Goal: Use online tool/utility: Utilize a website feature to perform a specific function

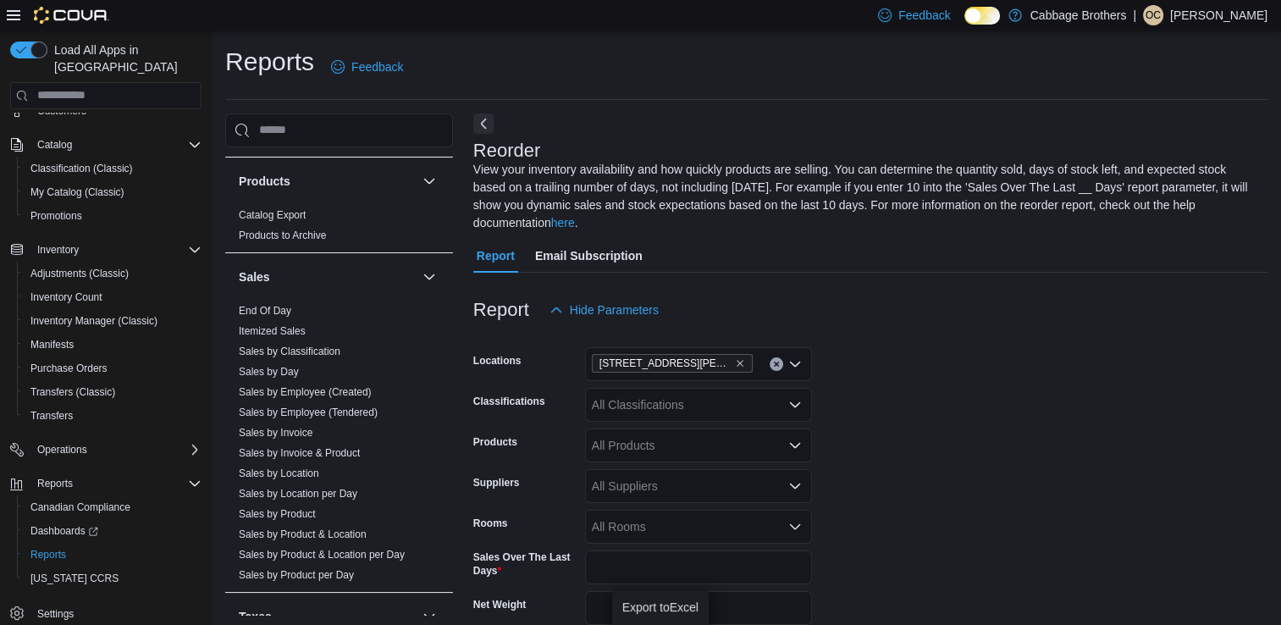
scroll to position [1079, 0]
click at [273, 304] on link "End Of Day" at bounding box center [265, 307] width 53 height 12
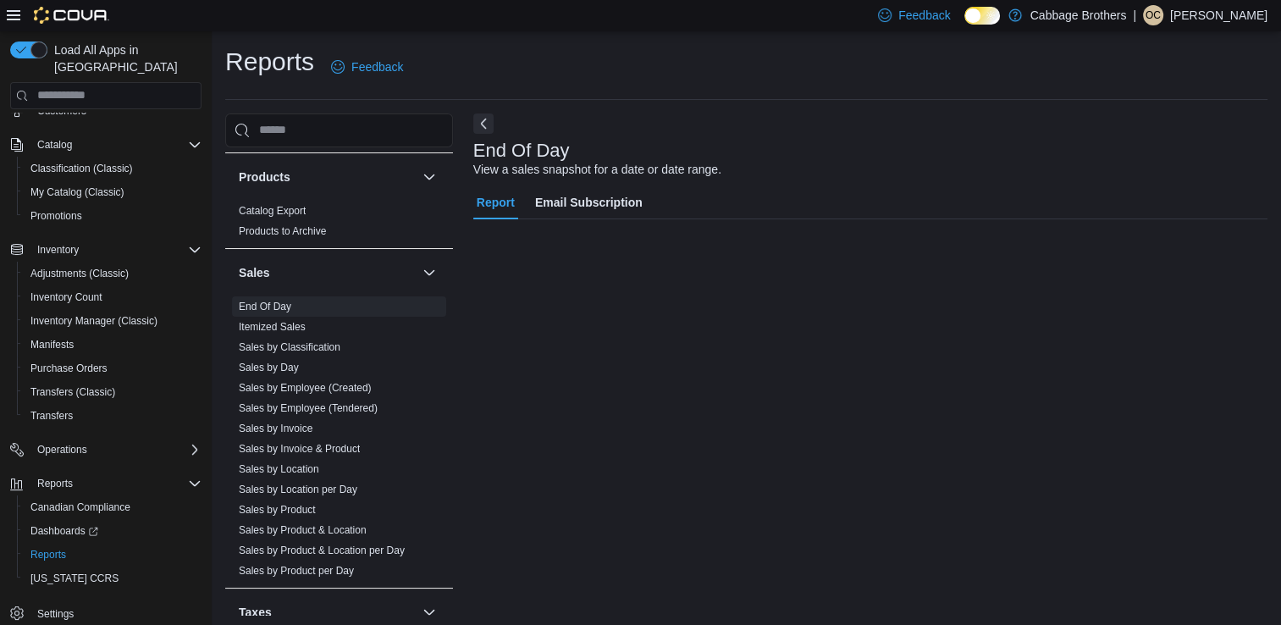
scroll to position [4, 0]
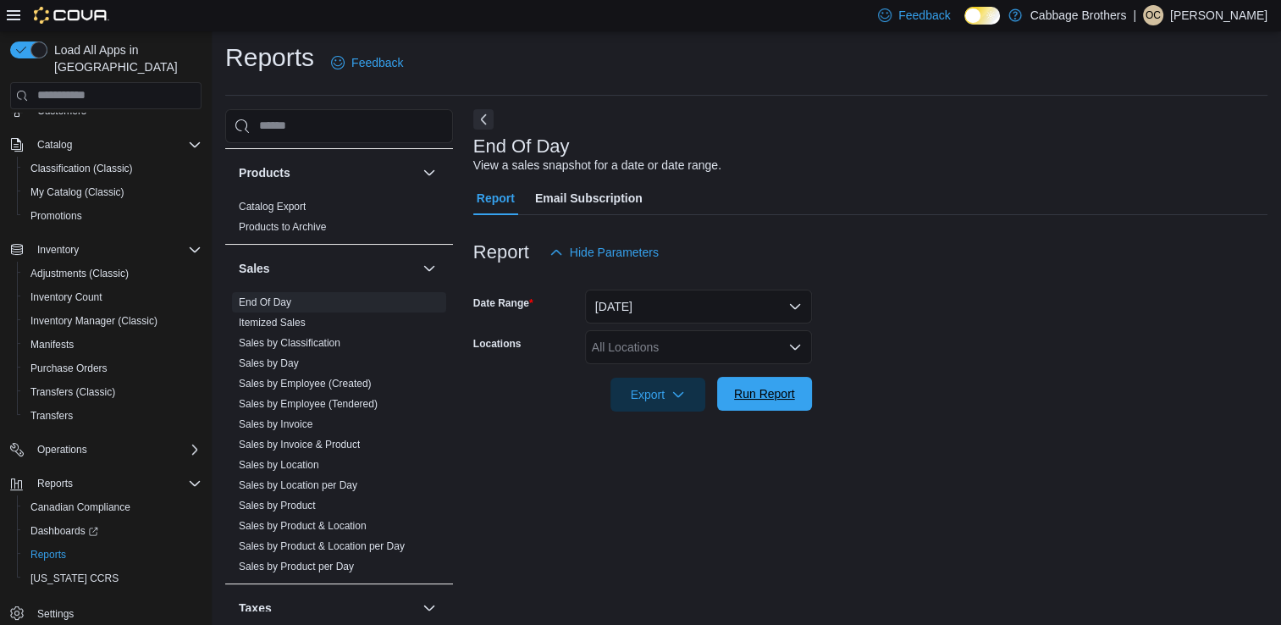
click at [776, 398] on span "Run Report" at bounding box center [764, 393] width 61 height 17
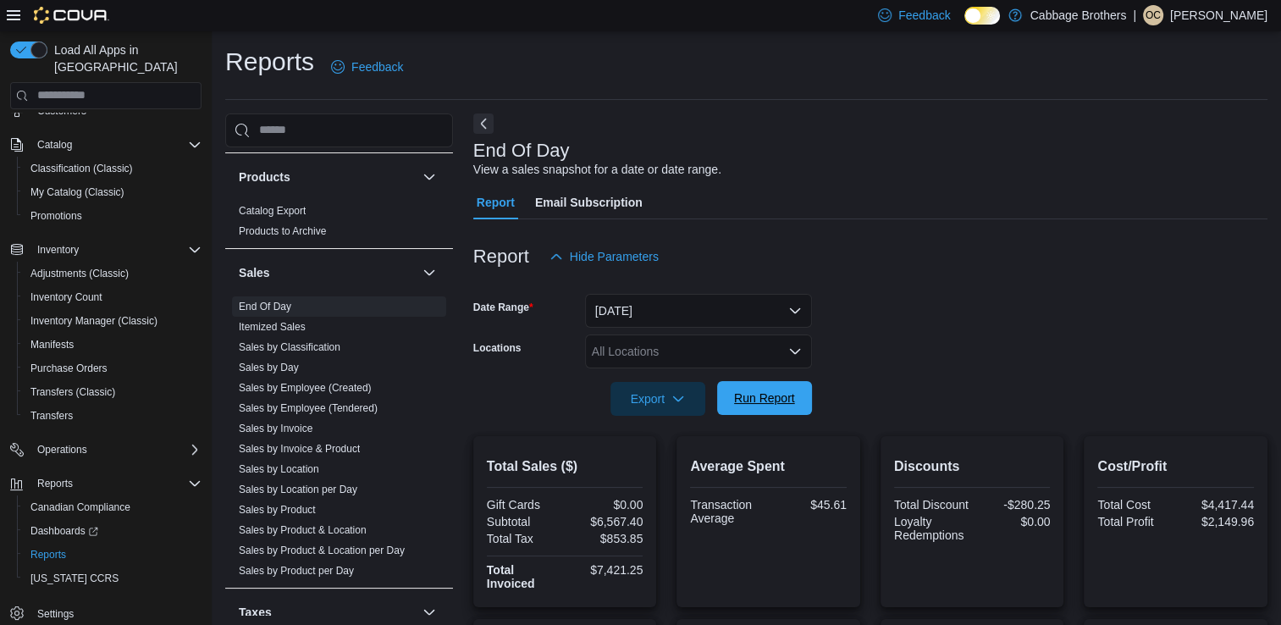
click at [764, 409] on span "Run Report" at bounding box center [764, 398] width 75 height 34
